Goal: Information Seeking & Learning: Learn about a topic

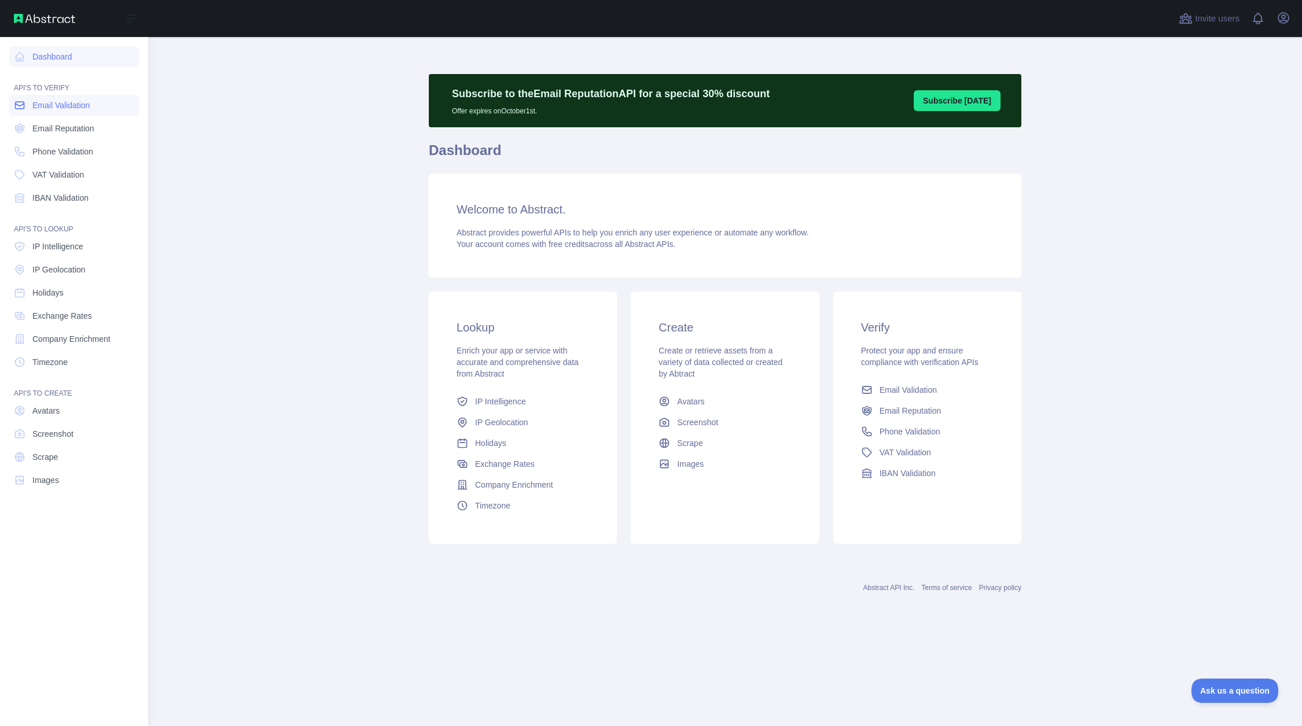
click at [57, 105] on span "Email Validation" at bounding box center [60, 106] width 57 height 12
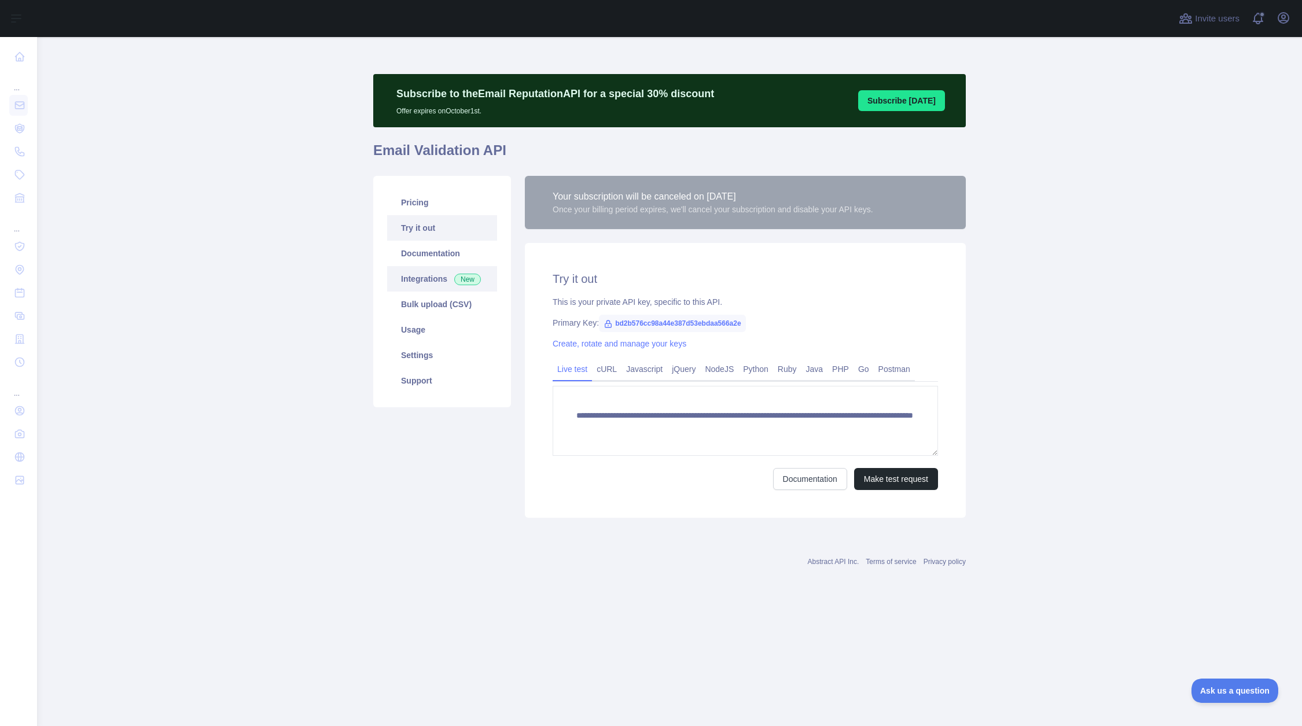
click at [423, 281] on link "Integrations New" at bounding box center [442, 278] width 110 height 25
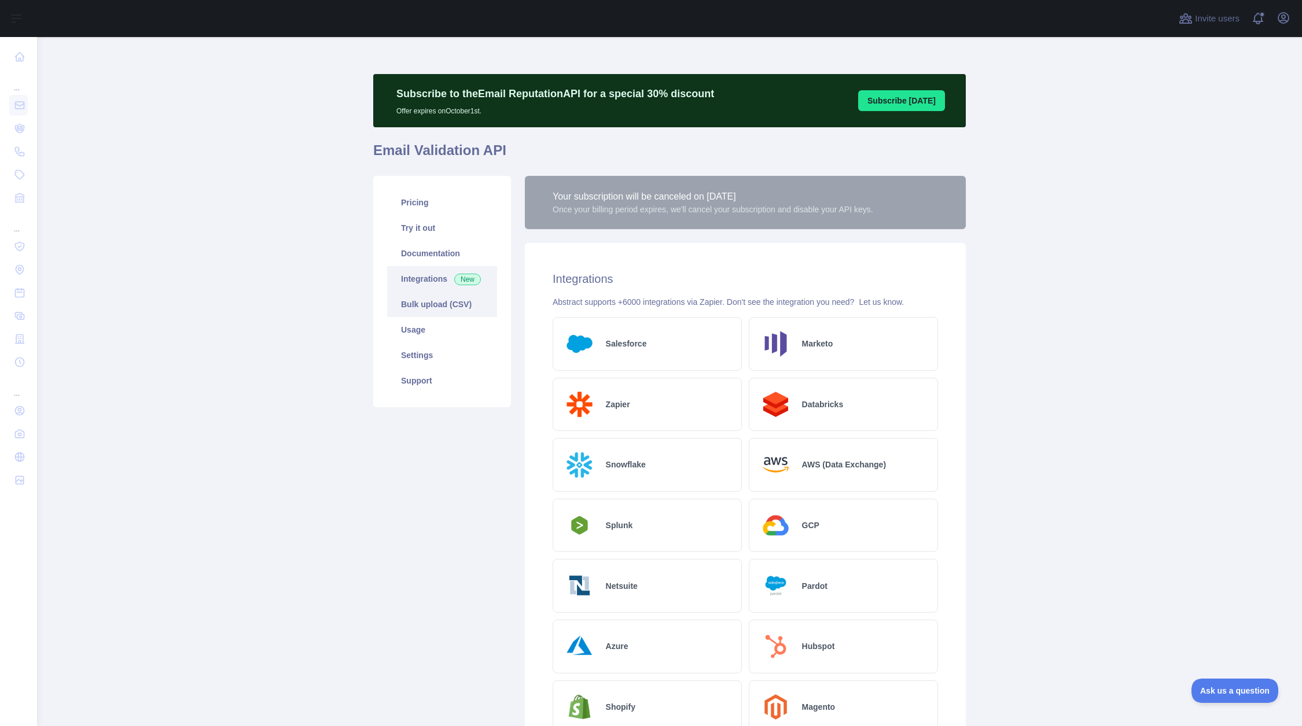
click at [425, 302] on link "Bulk upload (CSV)" at bounding box center [442, 304] width 110 height 25
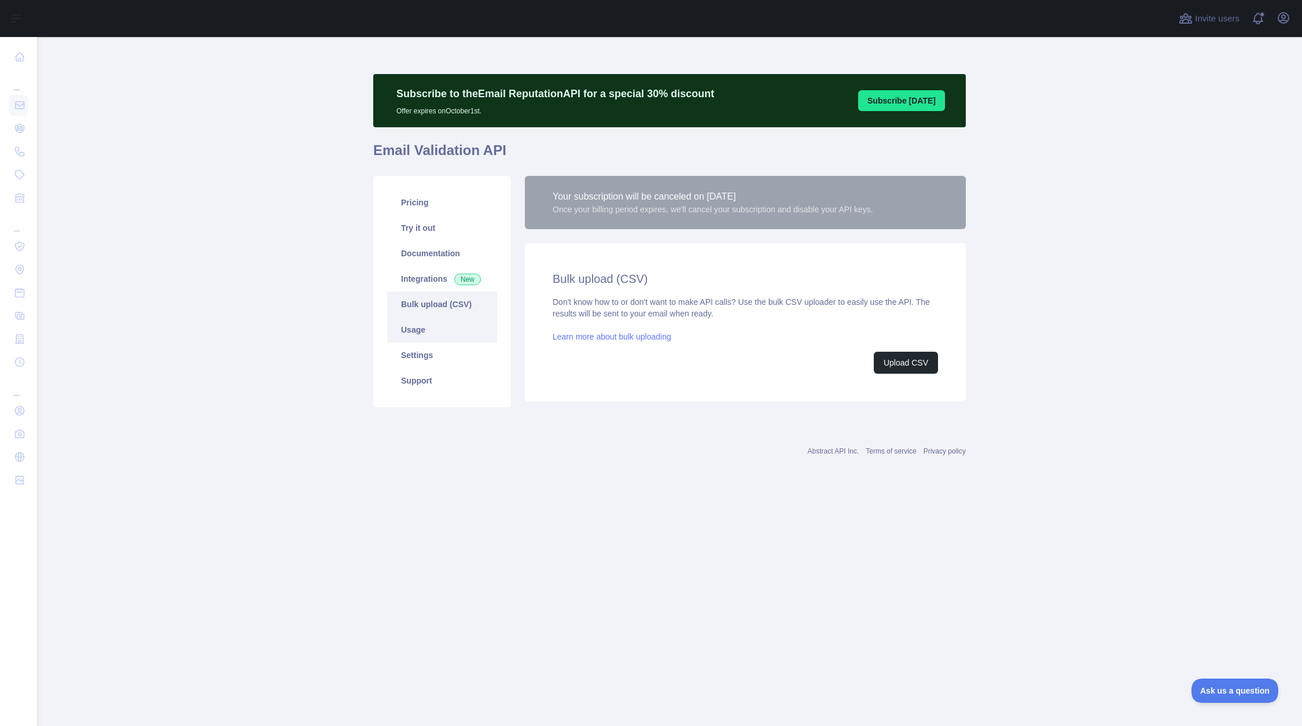
click at [431, 328] on link "Usage" at bounding box center [442, 329] width 110 height 25
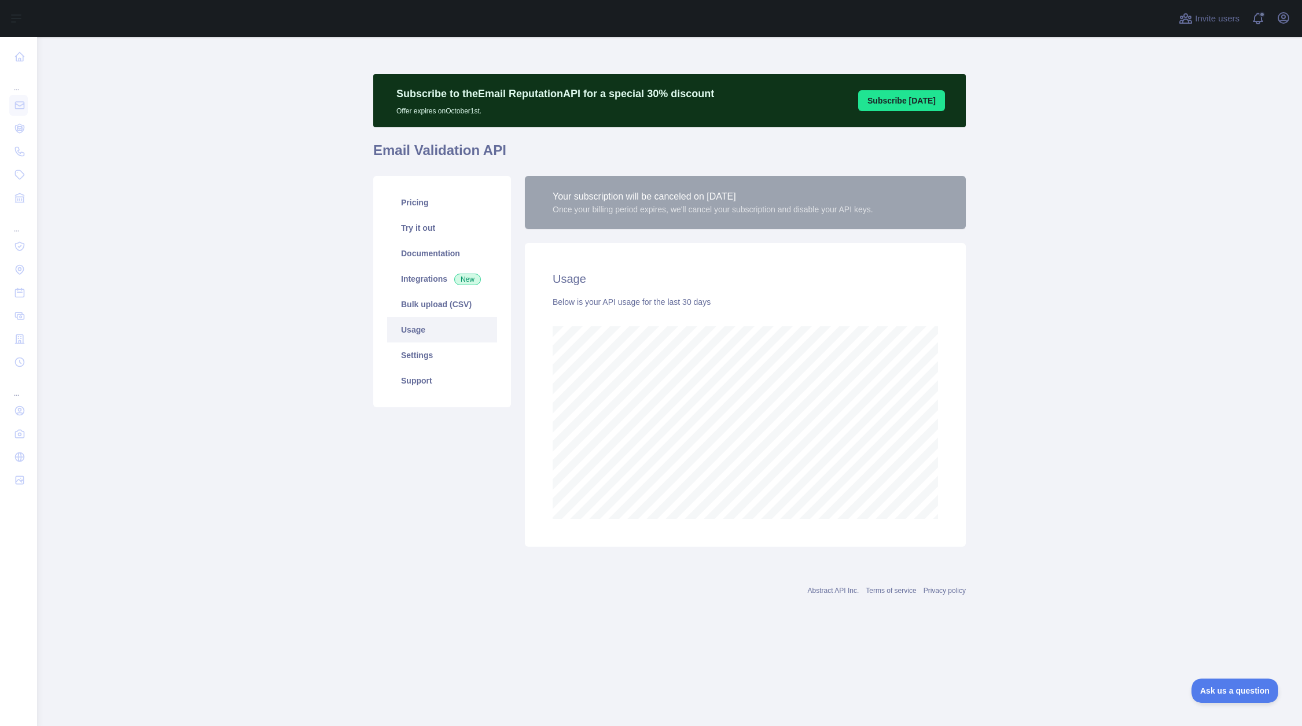
scroll to position [689, 1265]
click at [424, 347] on link "Settings" at bounding box center [442, 355] width 110 height 25
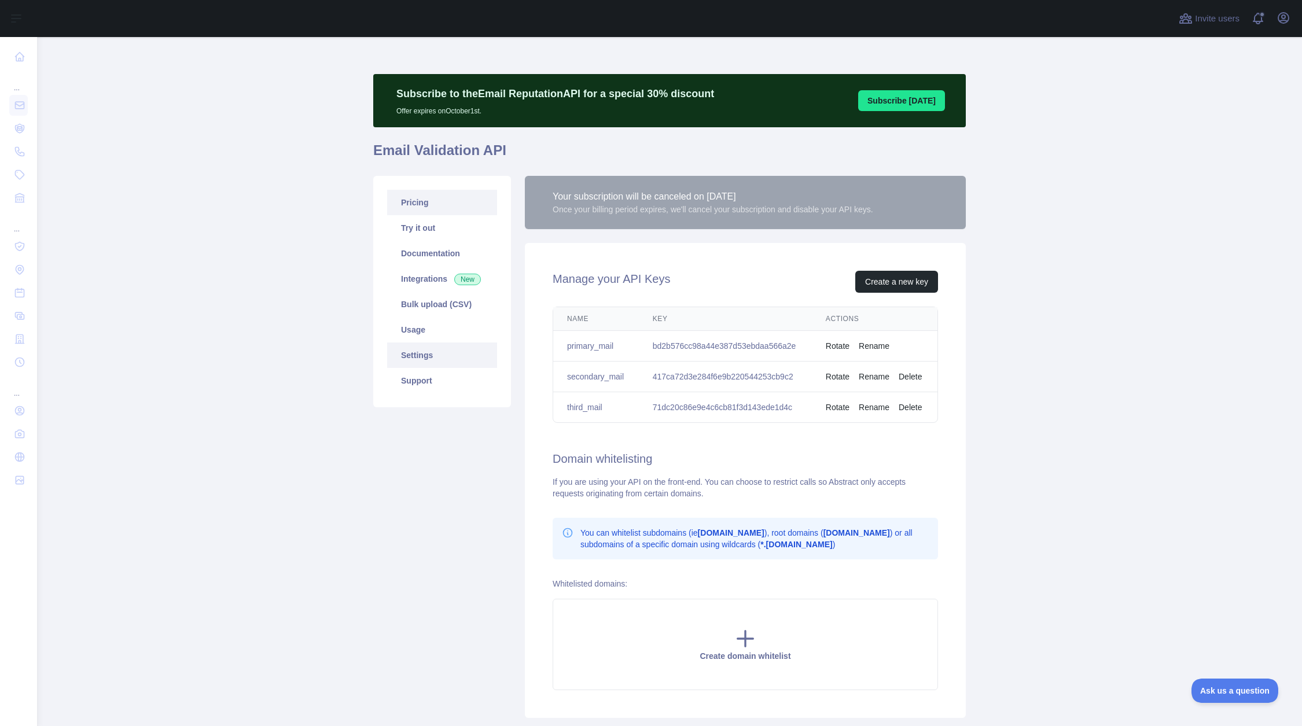
click at [432, 211] on link "Pricing" at bounding box center [442, 202] width 110 height 25
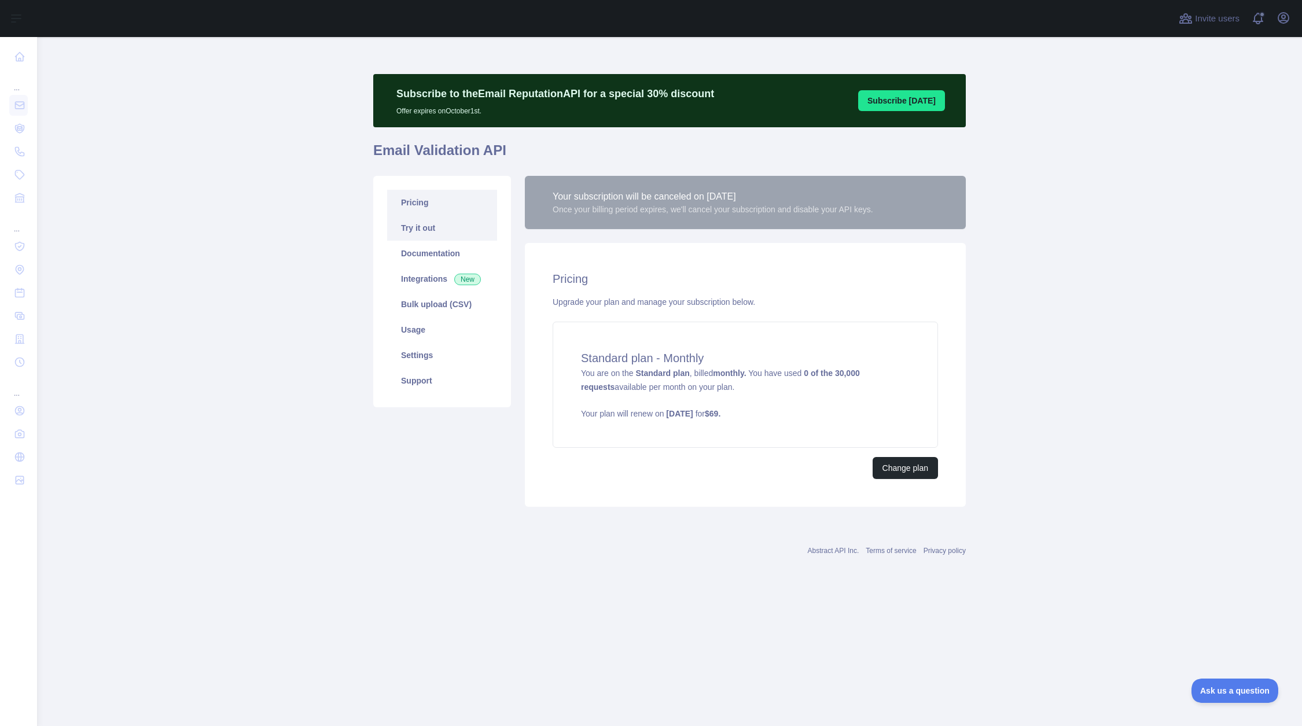
click at [428, 227] on link "Try it out" at bounding box center [442, 227] width 110 height 25
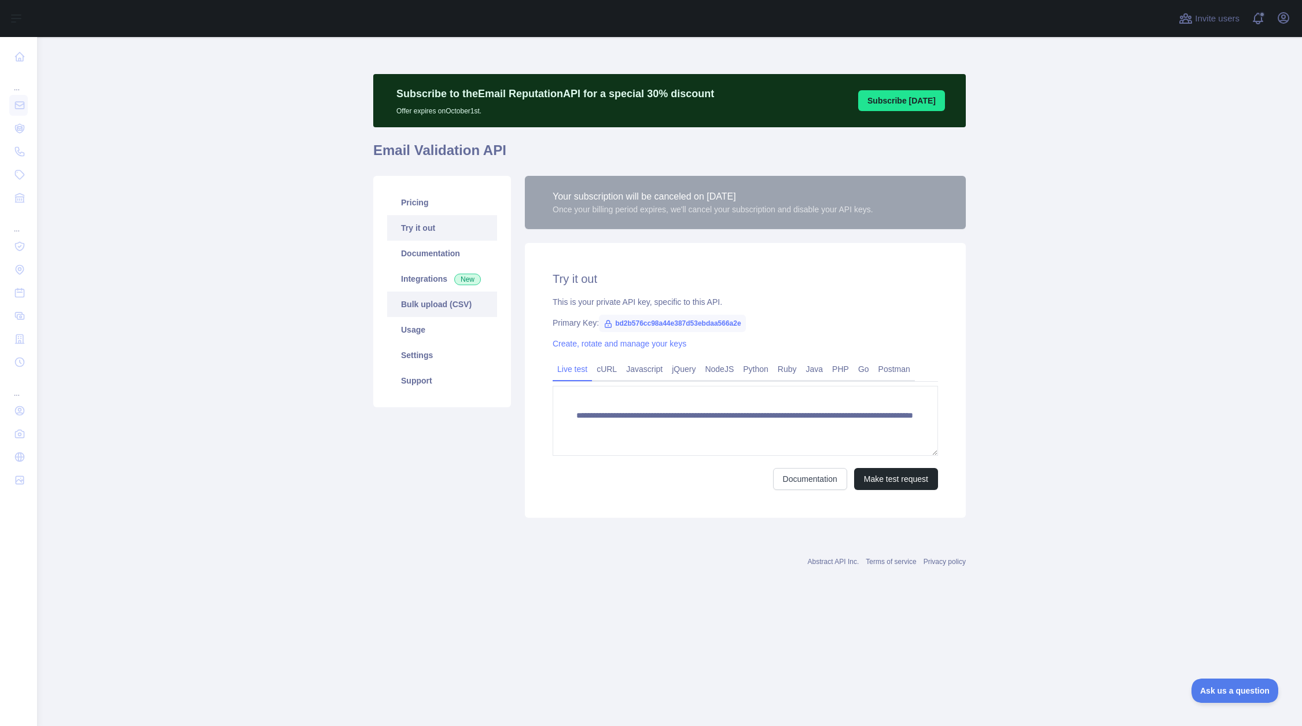
click at [435, 310] on link "Bulk upload (CSV)" at bounding box center [442, 304] width 110 height 25
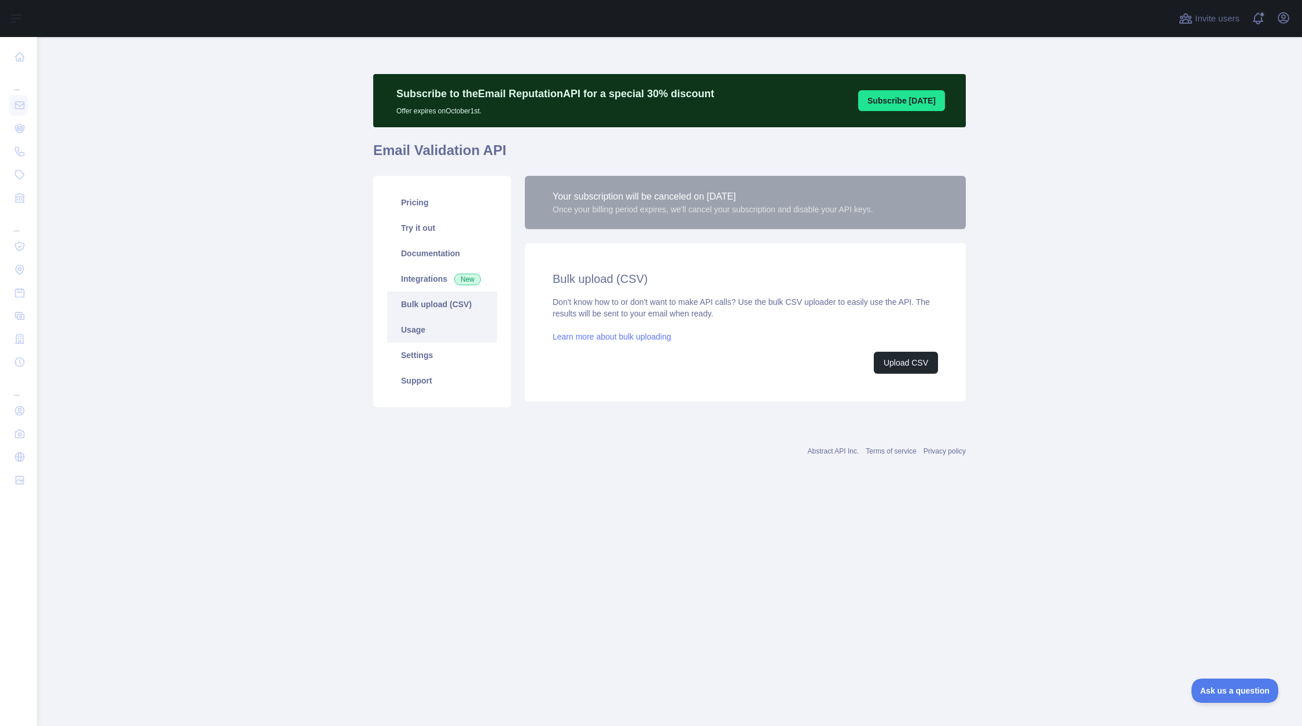
click at [401, 335] on link "Usage" at bounding box center [442, 329] width 110 height 25
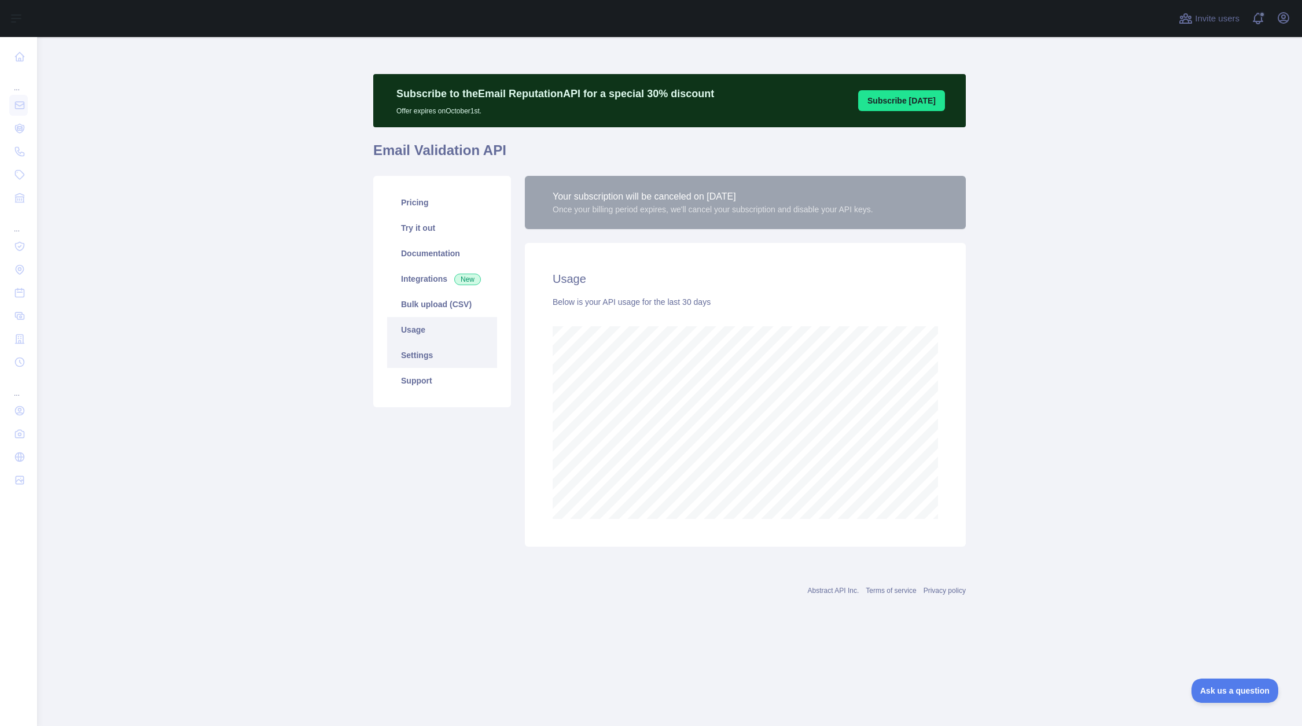
scroll to position [689, 1265]
click at [414, 351] on link "Settings" at bounding box center [442, 355] width 110 height 25
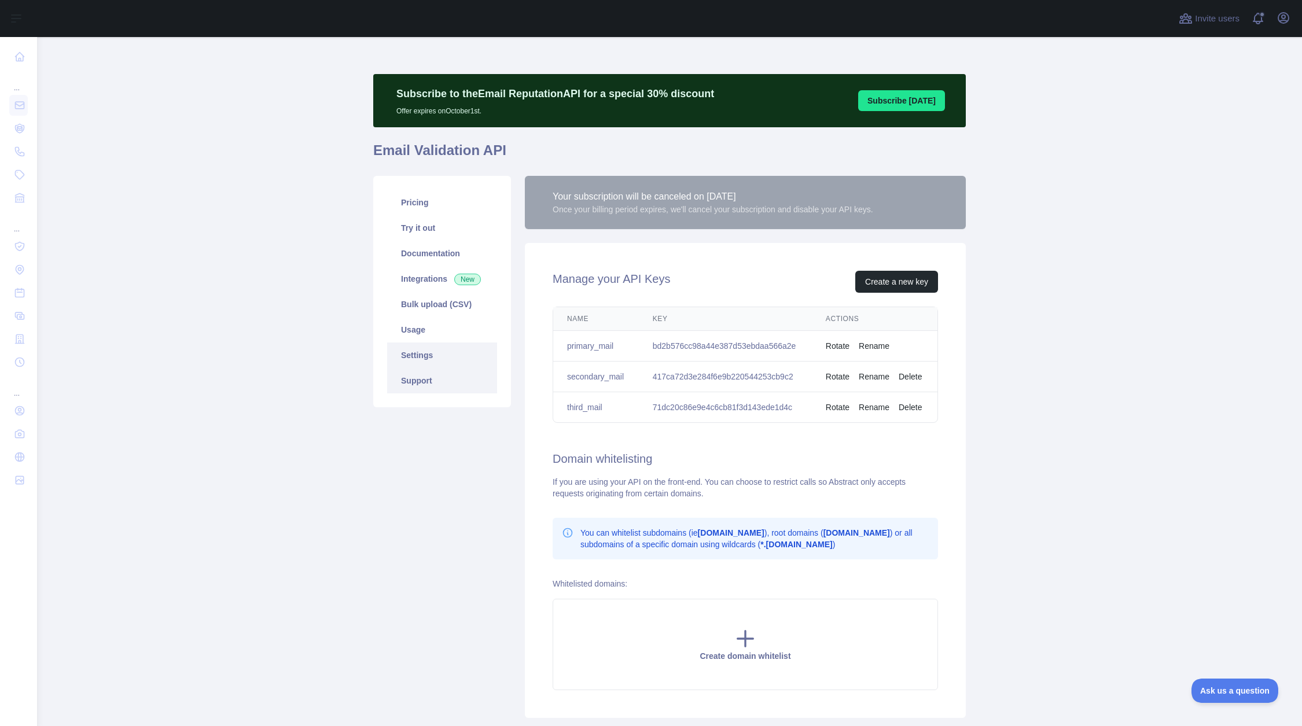
click at [420, 379] on link "Support" at bounding box center [442, 380] width 110 height 25
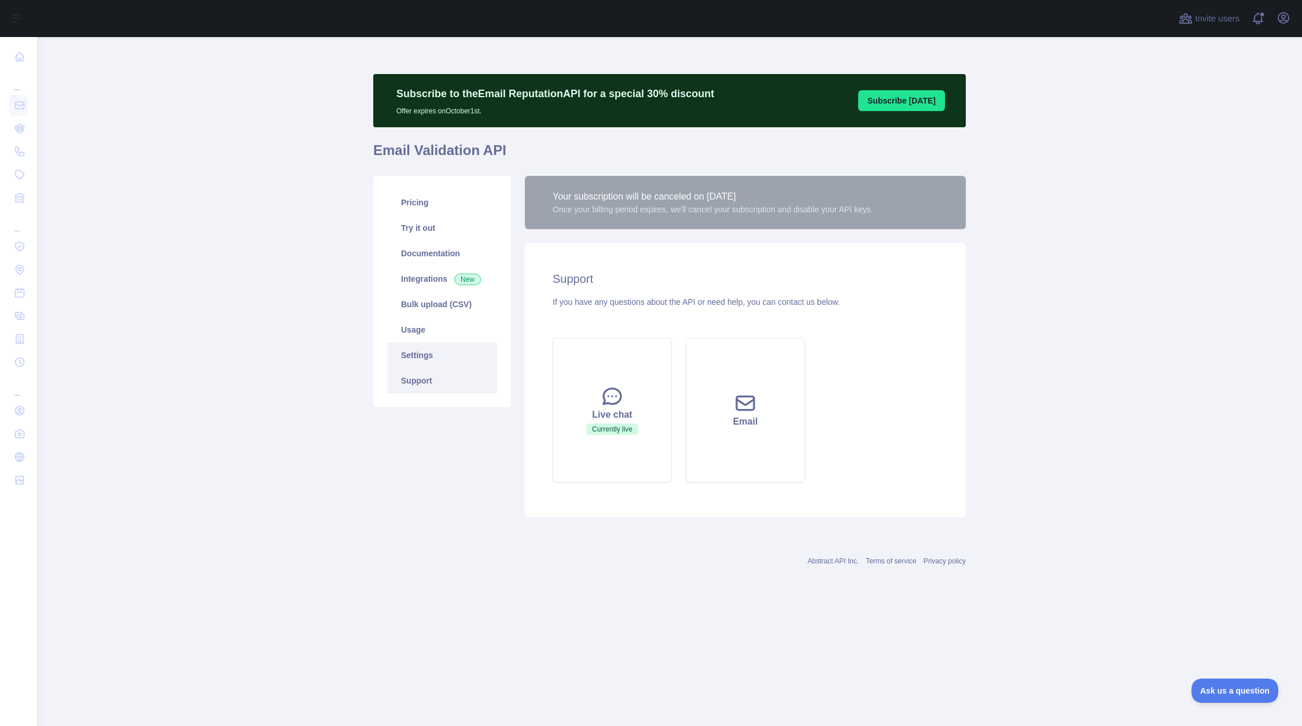
click at [425, 359] on link "Settings" at bounding box center [442, 355] width 110 height 25
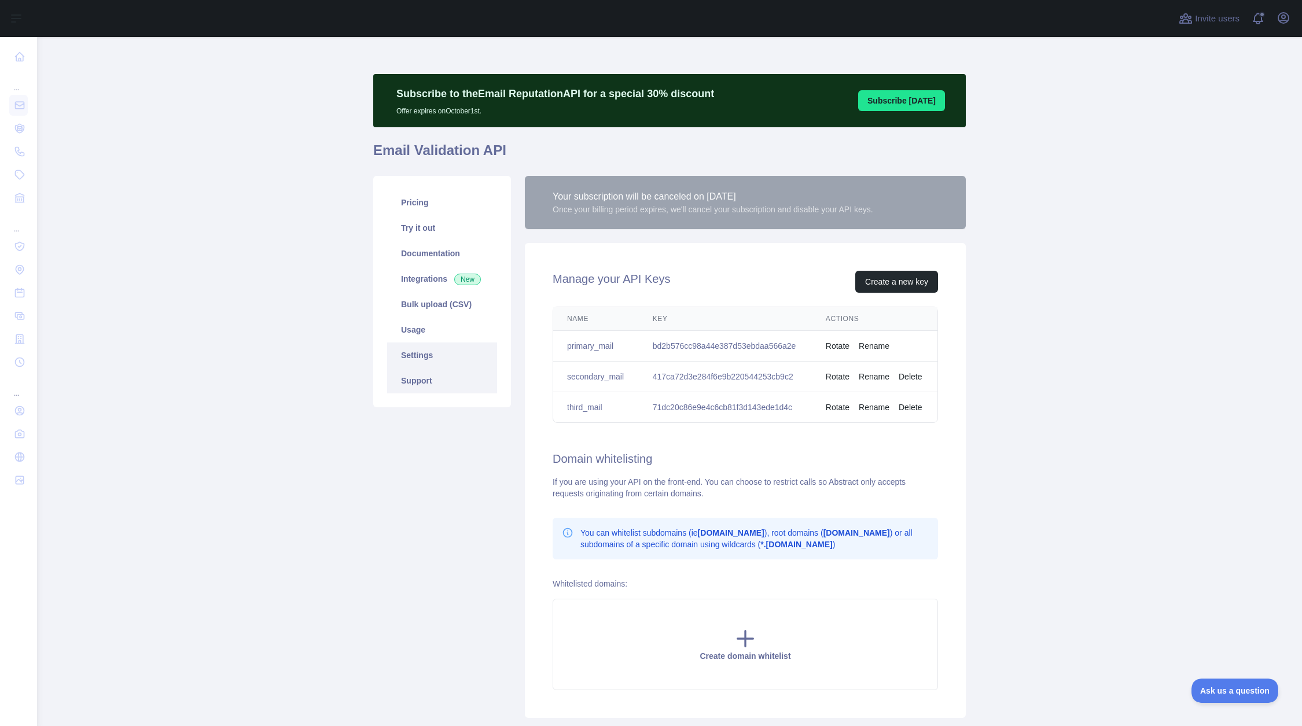
click at [420, 377] on link "Support" at bounding box center [442, 380] width 110 height 25
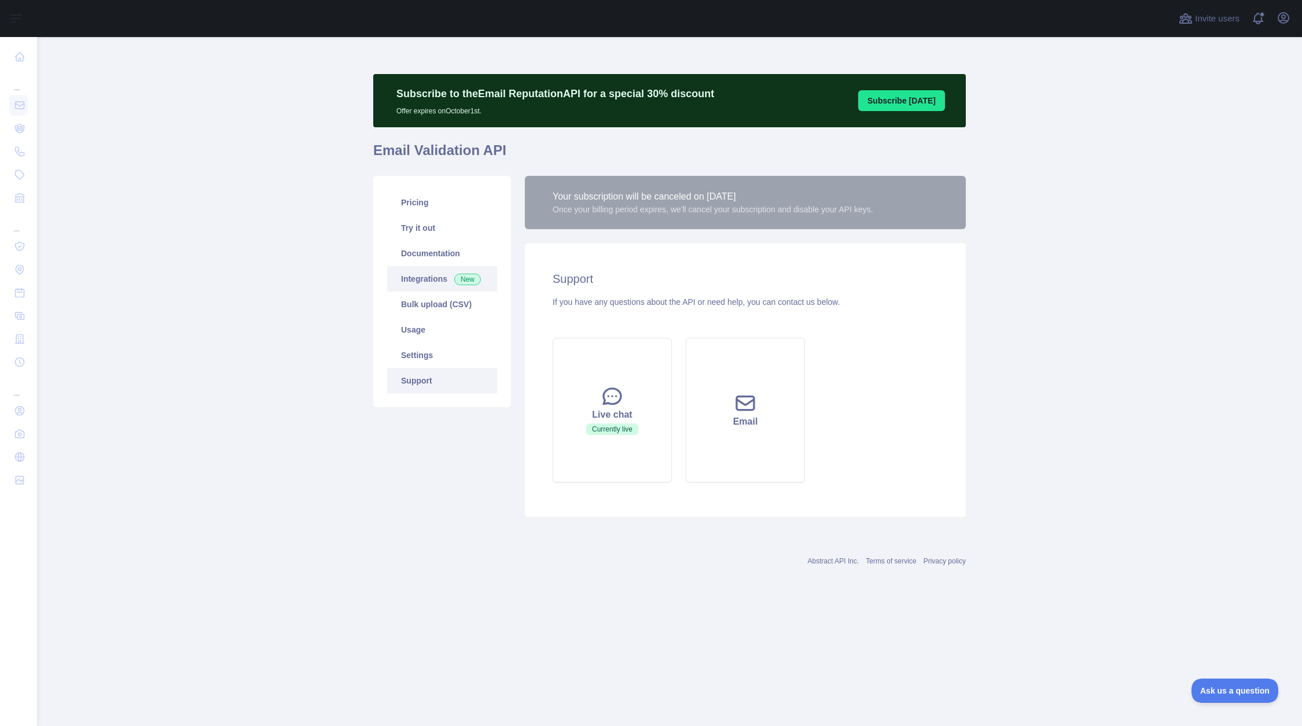
click at [428, 273] on link "Integrations New" at bounding box center [442, 278] width 110 height 25
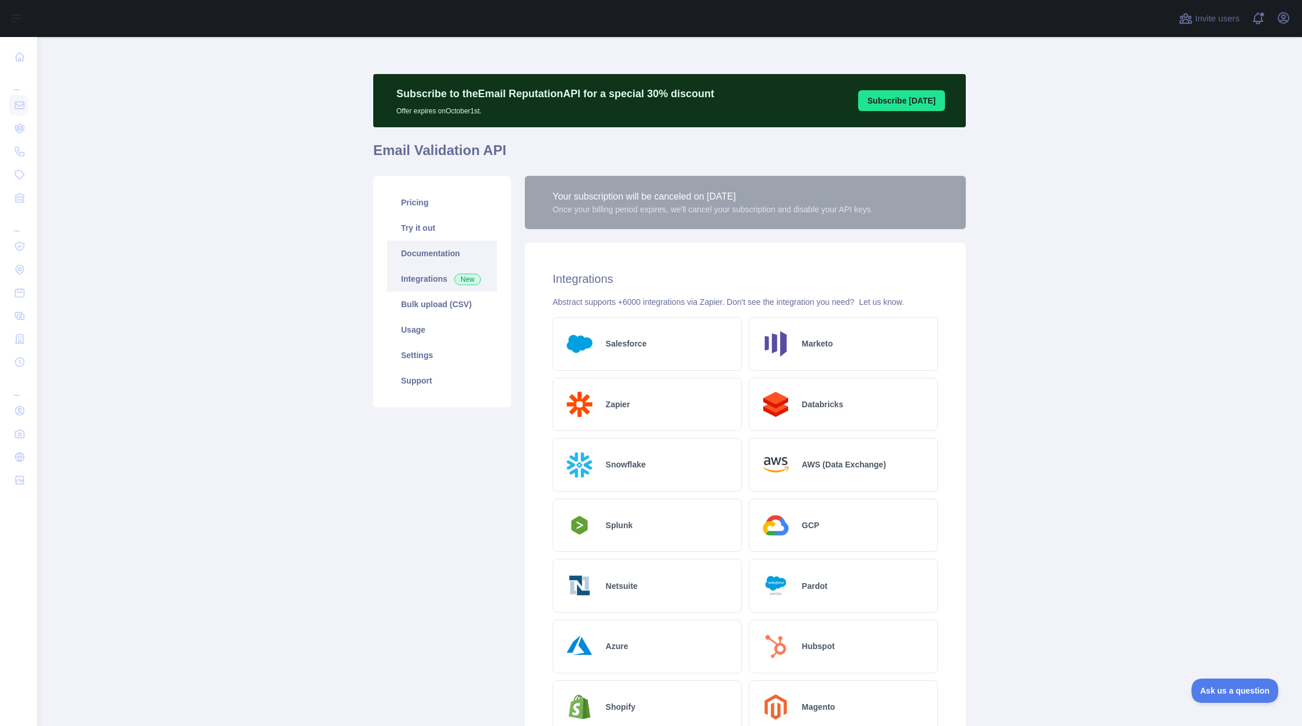
click at [425, 256] on link "Documentation" at bounding box center [442, 253] width 110 height 25
